Goal: Answer question/provide support

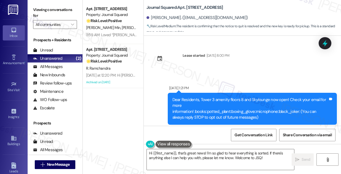
click at [48, 51] on div "Unread" at bounding box center [43, 50] width 20 height 6
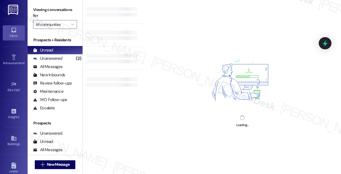
click at [49, 3] on div "Viewing conversations for All communities " at bounding box center [55, 17] width 55 height 35
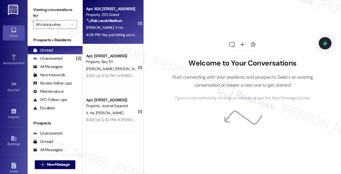
click at [118, 32] on div "4:06 PM: Hey just letting you know in the 225 Club space in 225 Grand one of th…" at bounding box center [112, 34] width 52 height 7
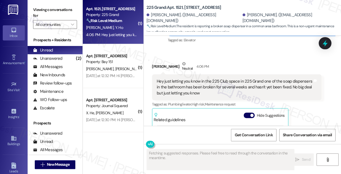
scroll to position [3069, 0]
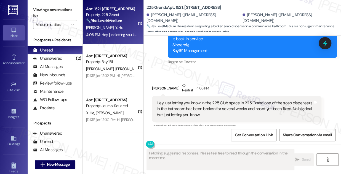
click at [179, 100] on div "Hey just letting you know in the 225 Club space in 225 Grand one of the soap di…" at bounding box center [235, 109] width 156 height 18
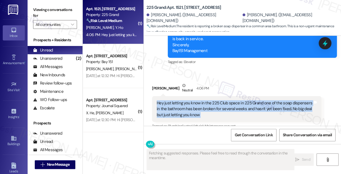
click at [179, 100] on div "Hey just letting you know in the 225 Club space in 225 Grand one of the soap di…" at bounding box center [235, 109] width 156 height 18
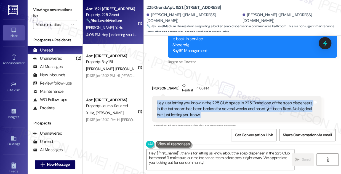
click at [191, 100] on div "Hey just letting you know in the 225 Club space in 225 Grand one of the soap di…" at bounding box center [235, 109] width 156 height 18
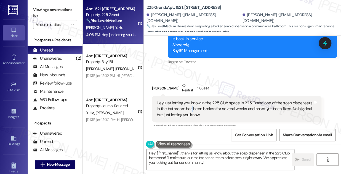
click at [191, 100] on div "Hey just letting you know in the 225 Club space in 225 Grand one of the soap di…" at bounding box center [235, 109] width 156 height 18
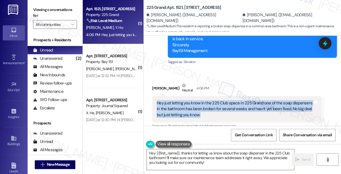
click at [191, 100] on div "Hey just letting you know in the 225 Club space in 225 Grand one of the soap di…" at bounding box center [235, 109] width 156 height 18
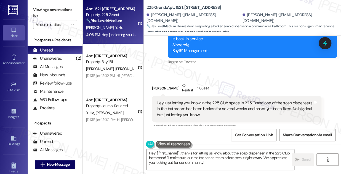
click at [153, 83] on div "[PERSON_NAME] Neutral 4:06 PM" at bounding box center [237, 90] width 170 height 14
copy div "Yueh"
click at [149, 152] on textarea "Hey {{first_name}}, thanks for letting us know about the soap dispenser in the …" at bounding box center [220, 160] width 147 height 21
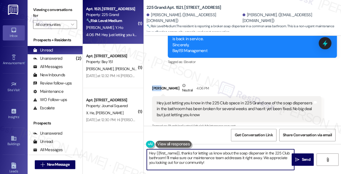
click at [149, 152] on textarea "Hey {{first_name}}, thanks for letting us know about the soap dispenser in the …" at bounding box center [220, 160] width 147 height 21
drag, startPoint x: 153, startPoint y: 153, endPoint x: 176, endPoint y: 147, distance: 23.5
click at [176, 149] on div "Hi {{first_name}}, thanks for letting us know about the soap dispenser in the 2…" at bounding box center [218, 159] width 148 height 21
paste textarea "Yueh"
click at [277, 152] on textarea "Hi [PERSON_NAME], thanks for letting us know about the soap dispenser in the 22…" at bounding box center [220, 160] width 147 height 21
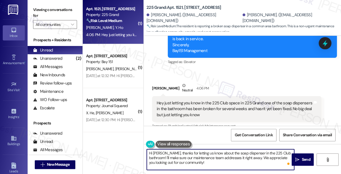
click at [277, 152] on textarea "Hi [PERSON_NAME], thanks for letting us know about the soap dispenser in the 22…" at bounding box center [220, 160] width 147 height 21
click at [190, 162] on textarea "Hi [PERSON_NAME], thanks for letting us know about the soap dispenser in the 22…" at bounding box center [220, 160] width 147 height 21
drag, startPoint x: 218, startPoint y: 162, endPoint x: 221, endPoint y: 159, distance: 4.5
click at [221, 159] on textarea "Hi [PERSON_NAME], thanks for letting us know about the soap dispenser in the 22…" at bounding box center [220, 160] width 147 height 21
click at [226, 160] on textarea "Hi [PERSON_NAME], thanks for letting us know about the soap dispenser in the 22…" at bounding box center [220, 160] width 147 height 21
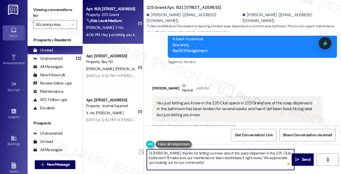
drag, startPoint x: 240, startPoint y: 159, endPoint x: 174, endPoint y: 158, distance: 66.5
click at [174, 158] on textarea "Hi [PERSON_NAME], thanks for letting us know about the soap dispenser in the 22…" at bounding box center [220, 160] width 147 height 21
click at [190, 158] on textarea "Hi [PERSON_NAME], thanks for letting us know about the soap dispenser in the 22…" at bounding box center [220, 160] width 147 height 21
click at [190, 157] on textarea "Hi [PERSON_NAME], thanks for letting us know about the soap dispenser in the 22…" at bounding box center [220, 160] width 147 height 21
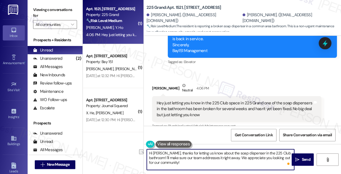
drag, startPoint x: 182, startPoint y: 159, endPoint x: 220, endPoint y: 156, distance: 37.9
click at [220, 156] on textarea "Hi [PERSON_NAME], thanks for letting us know about the soap dispenser in the 22…" at bounding box center [220, 160] width 147 height 21
click at [219, 156] on textarea "Hi [PERSON_NAME], thanks for letting us know about the soap dispenser in the 22…" at bounding box center [220, 160] width 147 height 21
drag, startPoint x: 203, startPoint y: 159, endPoint x: 218, endPoint y: 158, distance: 15.5
click at [222, 159] on textarea "Hi [PERSON_NAME], thanks for letting us know about the soap dispenser in the 22…" at bounding box center [220, 160] width 147 height 21
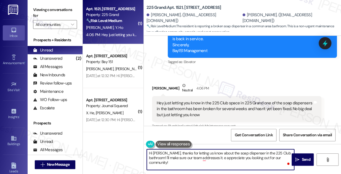
click at [185, 157] on textarea "Hi [PERSON_NAME], thanks for letting us know about the soap dispenser in the 22…" at bounding box center [220, 160] width 147 height 21
click at [229, 153] on textarea "Hi [PERSON_NAME], thanks for letting us know about the soap dispenser in the 22…" at bounding box center [220, 160] width 147 height 21
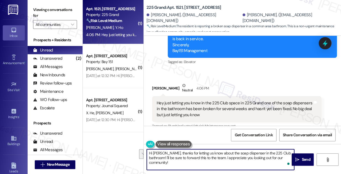
click at [188, 155] on textarea "Hi [PERSON_NAME], thanks for letting us know about the soap dispenser in the 22…" at bounding box center [220, 160] width 147 height 21
click at [256, 156] on textarea "Hi [PERSON_NAME], thanks for letting us know about the soap dispenser in the 22…" at bounding box center [220, 160] width 147 height 21
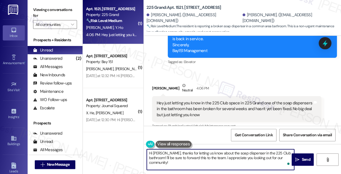
click at [256, 156] on textarea "Hi [PERSON_NAME], thanks for letting us know about the soap dispenser in the 22…" at bounding box center [220, 160] width 147 height 21
click at [225, 160] on textarea "Hi [PERSON_NAME], thanks for letting us know about the soap dispenser in the 22…" at bounding box center [220, 160] width 147 height 21
click at [268, 160] on textarea "Hi [PERSON_NAME], thanks for letting us know about the soap dispenser in the 22…" at bounding box center [220, 160] width 147 height 21
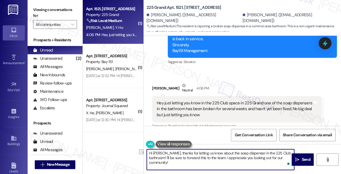
drag, startPoint x: 285, startPoint y: 158, endPoint x: 207, endPoint y: 158, distance: 78.7
click at [207, 158] on textarea "Hi [PERSON_NAME], thanks for letting us know about the soap dispenser in the 22…" at bounding box center [220, 160] width 147 height 21
click at [201, 157] on textarea "Hi [PERSON_NAME], thanks for letting us know about the soap dispenser in the 22…" at bounding box center [220, 160] width 147 height 21
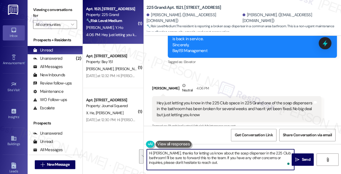
click at [218, 161] on textarea "Hi [PERSON_NAME], thanks for letting us know about the soap dispenser in the 22…" at bounding box center [220, 160] width 147 height 21
click at [209, 159] on textarea "Hi [PERSON_NAME], thanks for letting us know about the soap dispenser in the 22…" at bounding box center [220, 160] width 147 height 21
type textarea "Hi [PERSON_NAME], thanks for letting us know about the soap dispenser in the 22…"
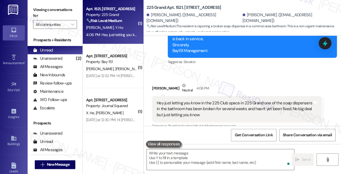
scroll to position [3144, 0]
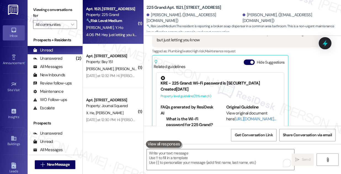
click at [41, 6] on label "Viewing conversations for" at bounding box center [55, 13] width 44 height 15
click at [179, 7] on b "225 Grand: Apt. 1521, [STREET_ADDRESS]" at bounding box center [184, 8] width 75 height 6
copy b "1521"
click at [49, 15] on label "Viewing conversations for" at bounding box center [55, 13] width 44 height 15
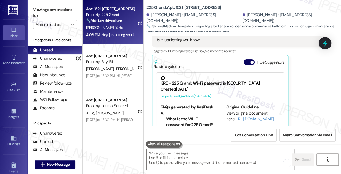
scroll to position [3094, 0]
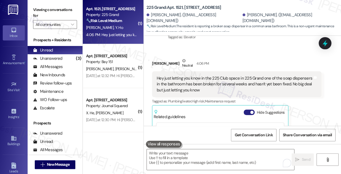
click at [252, 111] on span "button" at bounding box center [251, 112] width 3 height 3
click at [43, 6] on label "Viewing conversations for" at bounding box center [55, 13] width 44 height 15
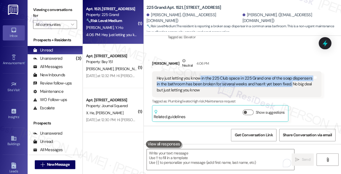
drag, startPoint x: 199, startPoint y: 59, endPoint x: 289, endPoint y: 63, distance: 89.6
click at [289, 76] on div "Hey just letting you know in the 225 Club space in 225 Grand one of the soap di…" at bounding box center [235, 85] width 156 height 18
copy div "in the 225 Club space in 225 Grand one of the soap dispensers in the bathroom h…"
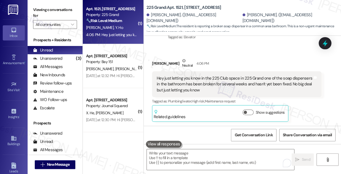
drag, startPoint x: 41, startPoint y: 8, endPoint x: 48, endPoint y: 9, distance: 7.2
click at [41, 8] on label "Viewing conversations for" at bounding box center [55, 13] width 44 height 15
click at [180, 5] on b "225 Grand: Apt. 1521, [STREET_ADDRESS]" at bounding box center [184, 8] width 75 height 6
copy b "1521"
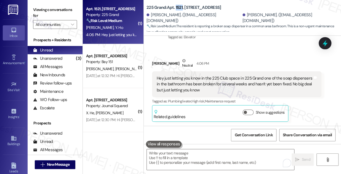
click at [47, 8] on label "Viewing conversations for" at bounding box center [55, 13] width 44 height 15
click at [236, 58] on div "[PERSON_NAME] Neutral 4:06 PM" at bounding box center [237, 65] width 170 height 14
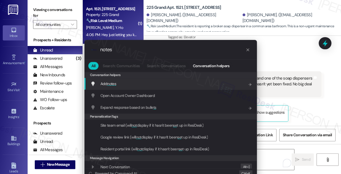
type input "notes"
click at [146, 76] on div "Conversation helpers" at bounding box center [170, 75] width 173 height 6
click at [130, 81] on div "Add notes Add shortcut" at bounding box center [172, 84] width 162 height 6
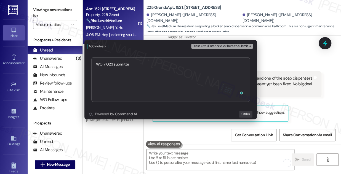
type textarea "WO 71023 submitted"
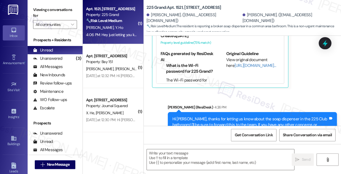
type textarea "Fetching suggested responses. Please feel free to read through the conversation…"
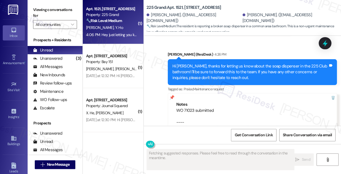
scroll to position [3255, 0]
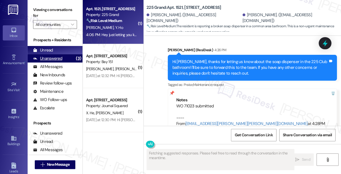
click at [71, 58] on div "Unanswered (3)" at bounding box center [55, 58] width 55 height 8
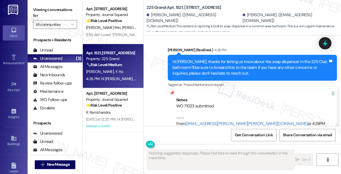
click at [211, 59] on div "Hi [PERSON_NAME], thanks for letting us know about the soap dispenser in the 22…" at bounding box center [251, 68] width 156 height 18
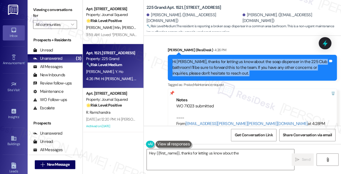
click at [211, 59] on div "Hi [PERSON_NAME], thanks for letting us know about the soap dispenser in the 22…" at bounding box center [251, 68] width 156 height 18
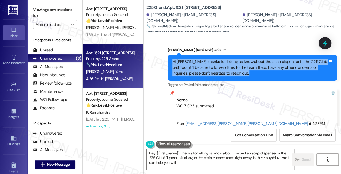
type textarea "Hey {{first_name}}, thanks for letting us know about the broken soap dispenser …"
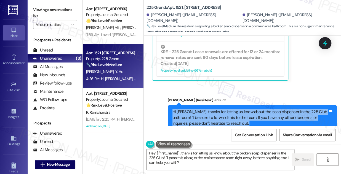
click at [218, 109] on div "Hi [PERSON_NAME], thanks for letting us know about the soap dispenser in the 22…" at bounding box center [251, 118] width 156 height 18
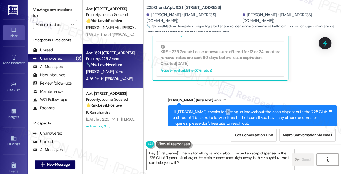
click at [218, 109] on div "Hi [PERSON_NAME], thanks for letting us know about the soap dispenser in the 22…" at bounding box center [251, 118] width 156 height 18
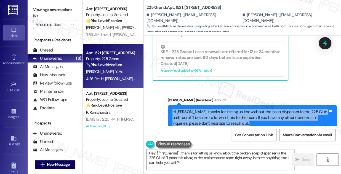
click at [218, 109] on div "Hi [PERSON_NAME], thanks for letting us know about the soap dispenser in the 22…" at bounding box center [251, 118] width 156 height 18
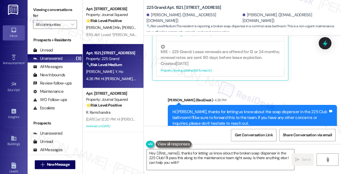
drag, startPoint x: 51, startPoint y: 9, endPoint x: 62, endPoint y: 6, distance: 12.0
click at [51, 9] on label "Viewing conversations for" at bounding box center [55, 13] width 44 height 15
